Goal: Navigation & Orientation: Find specific page/section

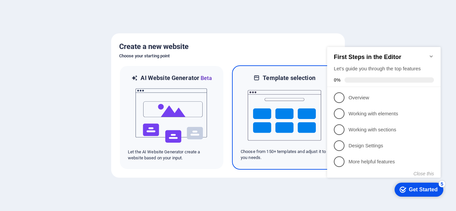
click at [275, 113] on img at bounding box center [284, 115] width 73 height 67
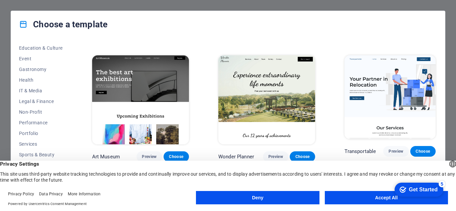
scroll to position [134, 0]
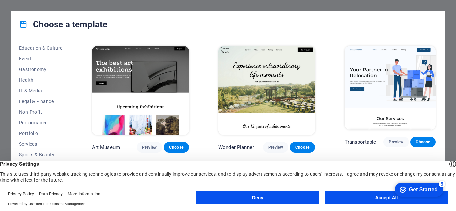
click at [276, 198] on button "Deny" at bounding box center [257, 197] width 123 height 13
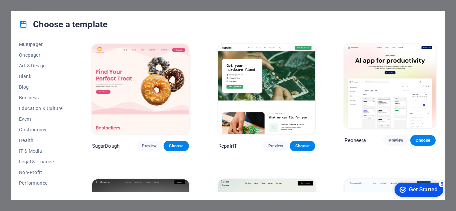
scroll to position [0, 0]
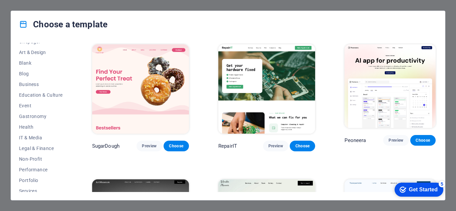
scroll to position [18, 0]
click at [39, 149] on span "Education & Culture" at bounding box center [41, 148] width 44 height 5
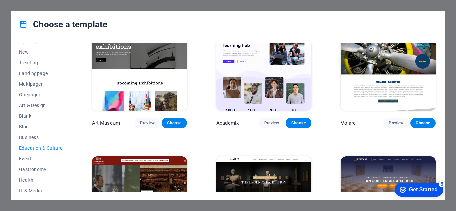
scroll to position [0, 0]
